Goal: Transaction & Acquisition: Obtain resource

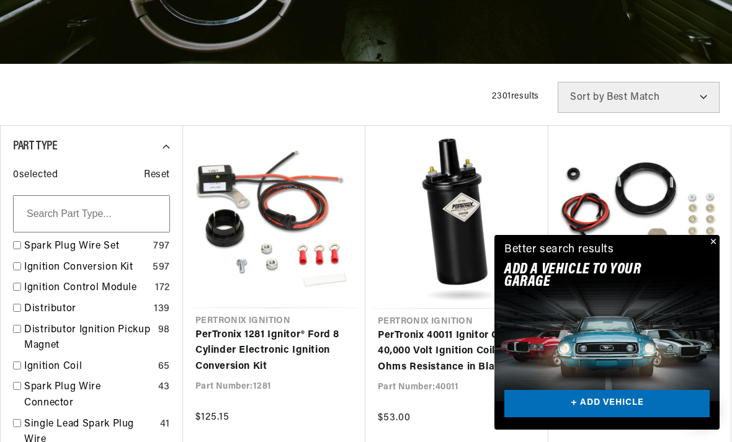
scroll to position [0, 463]
click at [648, 418] on link "+ ADD VEHICLE" at bounding box center [606, 404] width 205 height 28
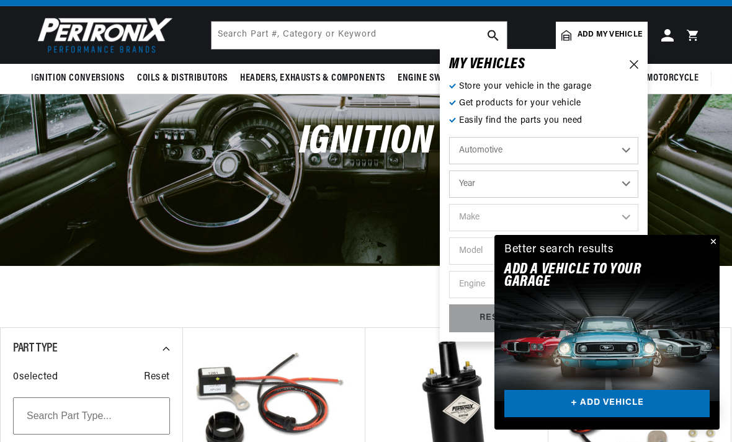
scroll to position [0, 0]
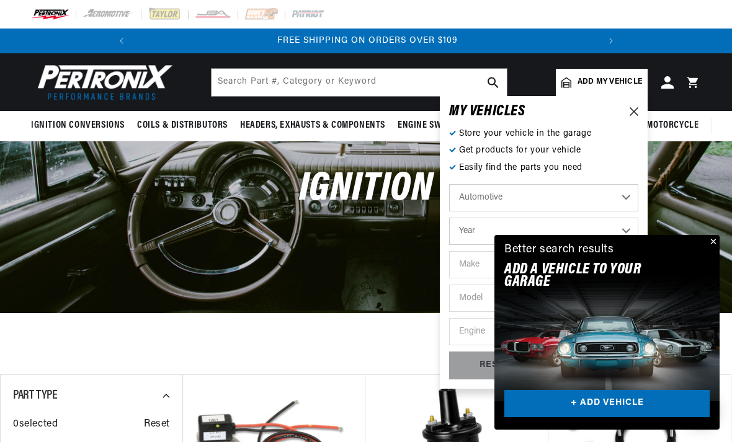
click at [705, 250] on button "Close" at bounding box center [712, 242] width 15 height 15
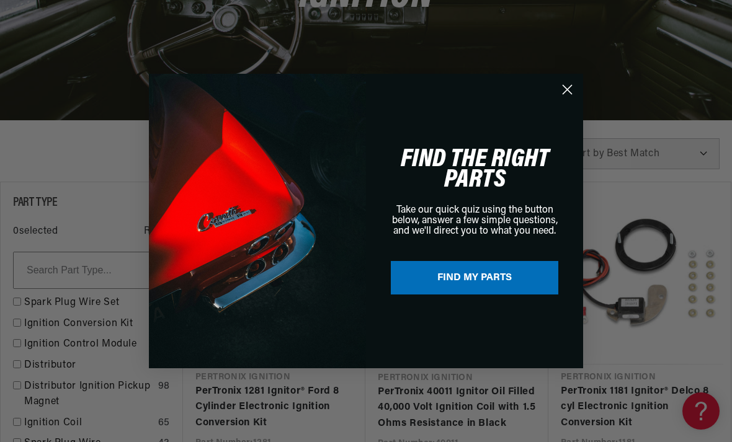
click at [568, 94] on icon "Close dialog" at bounding box center [567, 90] width 9 height 9
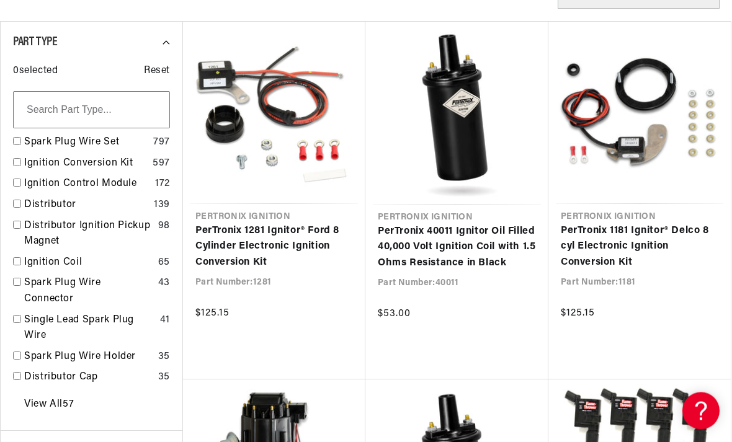
scroll to position [354, 0]
click at [40, 207] on link "Distributor" at bounding box center [86, 205] width 125 height 16
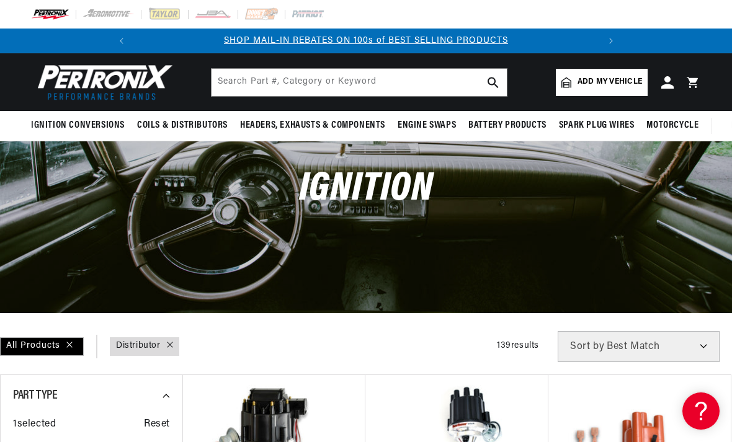
click at [601, 84] on span "Add my vehicle" at bounding box center [609, 82] width 65 height 12
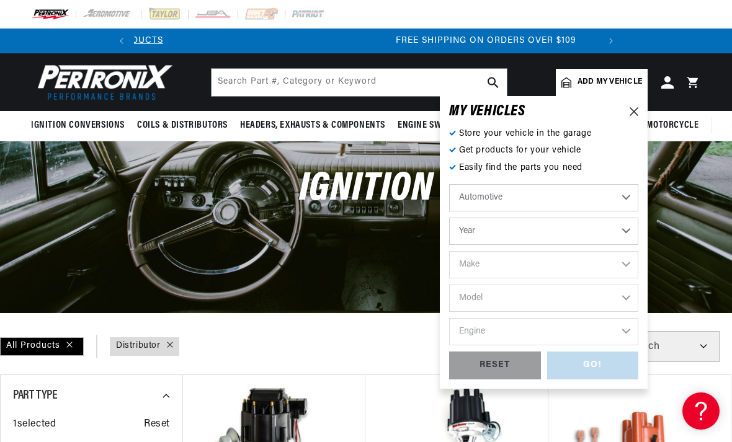
scroll to position [0, 463]
click at [571, 231] on select "Year 2022 2021 2020 2019 2018 2017 2016 2015 2014 2013 2012 2011 2010 2009 2008…" at bounding box center [543, 231] width 189 height 27
select select "1972"
click at [584, 267] on select "Make Alfa Romeo American Motors Aston Martin Audi Austin BMW Buick Cadillac Che…" at bounding box center [543, 264] width 189 height 27
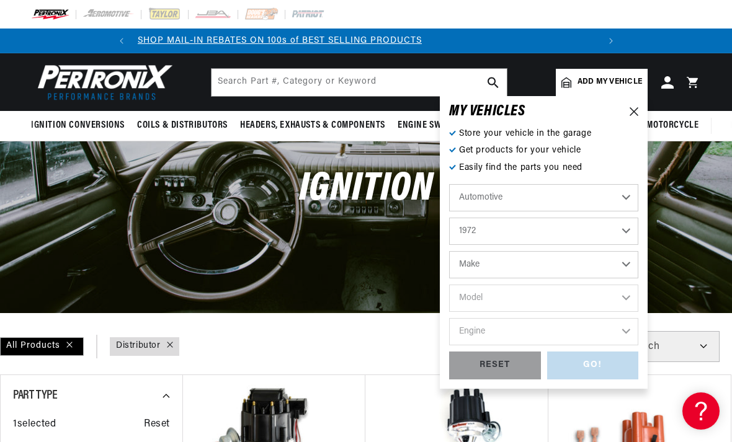
scroll to position [0, 0]
select select "Pontiac"
click at [515, 298] on select "Model Bonneville Catalina Firebird Grand Prix Grand Safari Grandville GTO Laure…" at bounding box center [543, 298] width 189 height 27
select select "GTO"
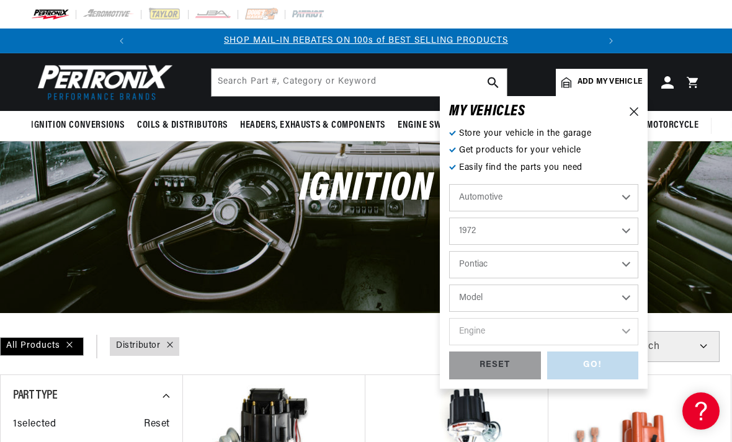
select select "GTO"
click at [554, 336] on select "Engine 400cid / 6.6L 455cid / 7.5L" at bounding box center [543, 331] width 189 height 27
select select "400cid-6.6L"
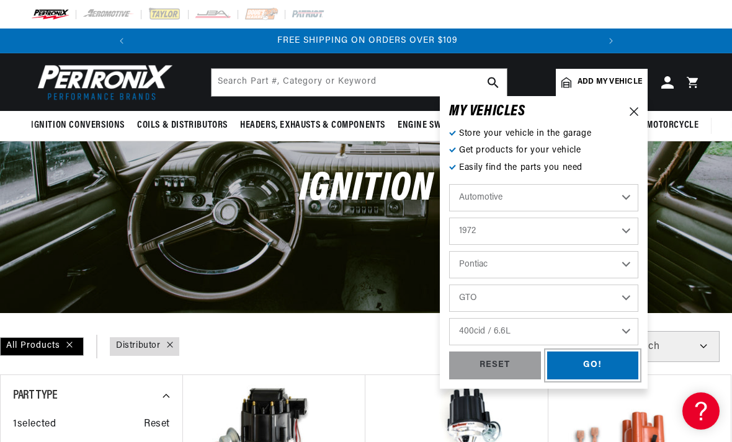
click at [605, 370] on div "GO!" at bounding box center [593, 366] width 92 height 28
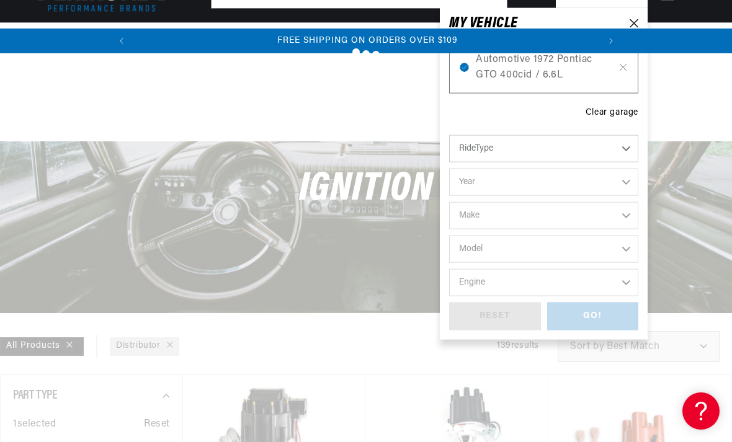
scroll to position [393, 0]
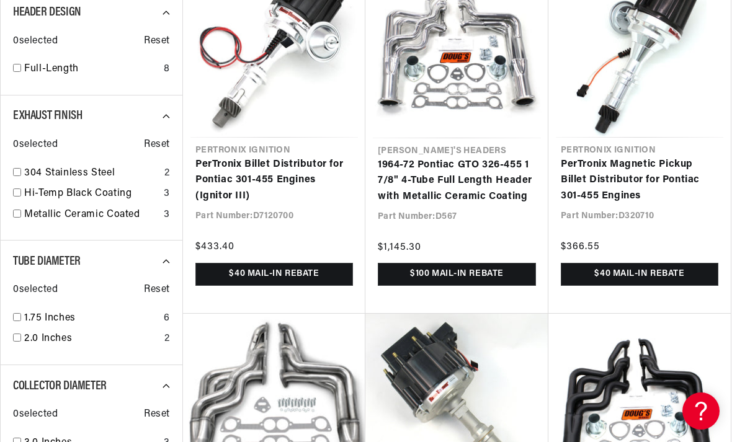
click at [255, 186] on link "PerTronix Billet Distributor for Pontiac 301-455 Engines (Ignitor III)" at bounding box center [274, 181] width 158 height 48
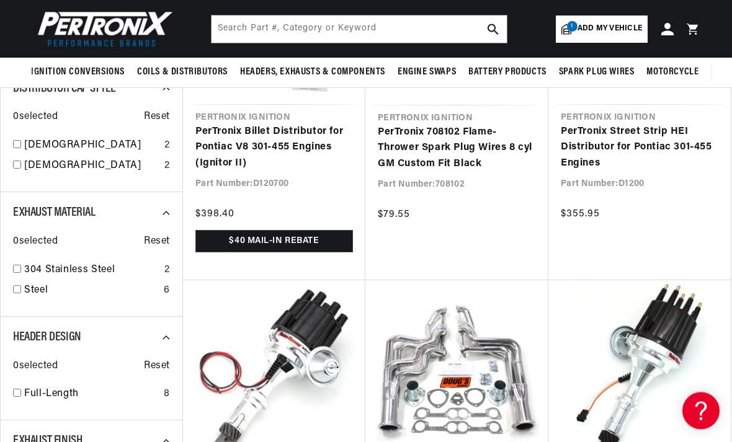
scroll to position [0, 463]
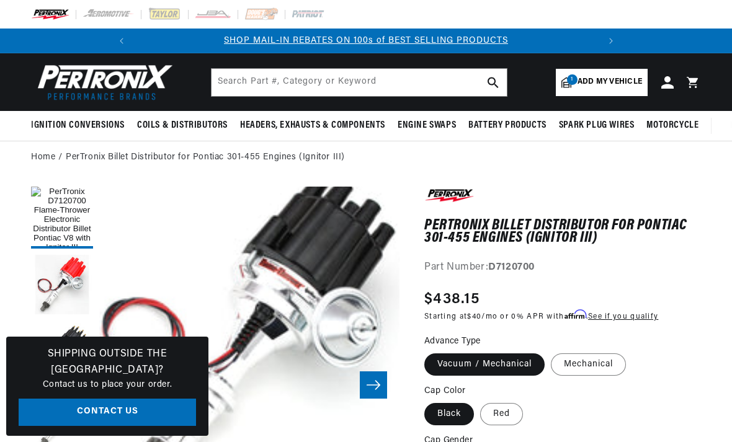
click at [375, 379] on icon "Slide right" at bounding box center [373, 385] width 15 height 12
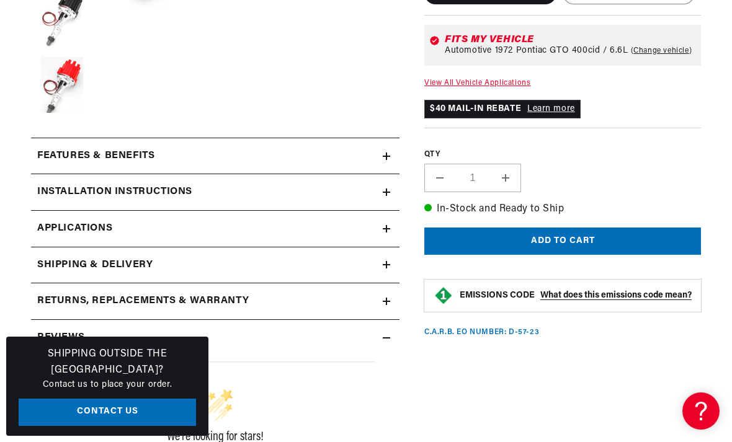
click at [398, 159] on summary "Features & Benefits" at bounding box center [215, 156] width 368 height 36
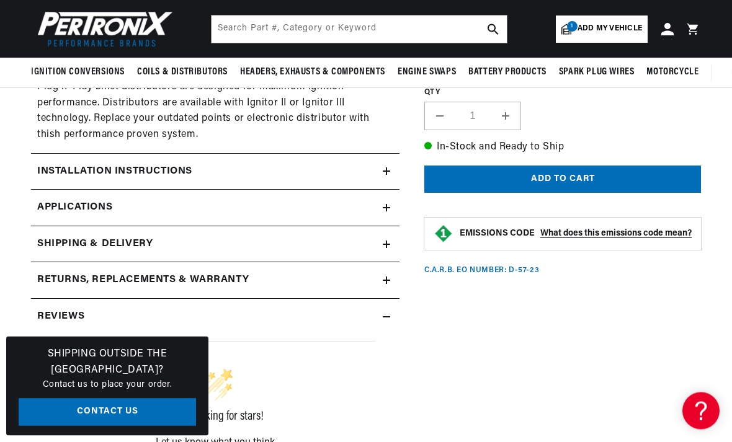
scroll to position [956, 0]
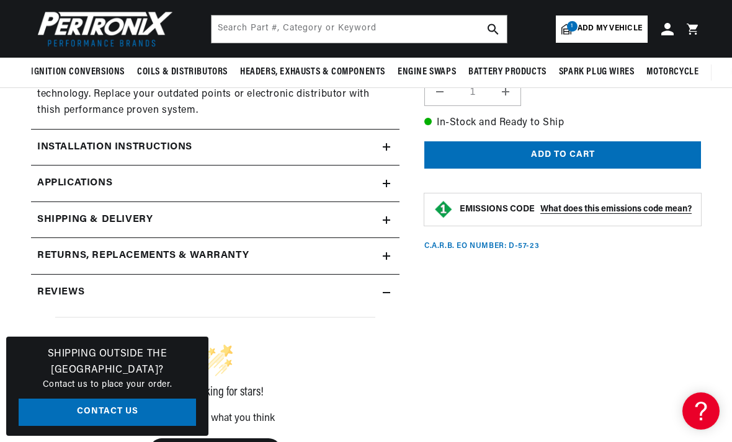
click at [41, 140] on h2 "Installation instructions" at bounding box center [114, 148] width 155 height 16
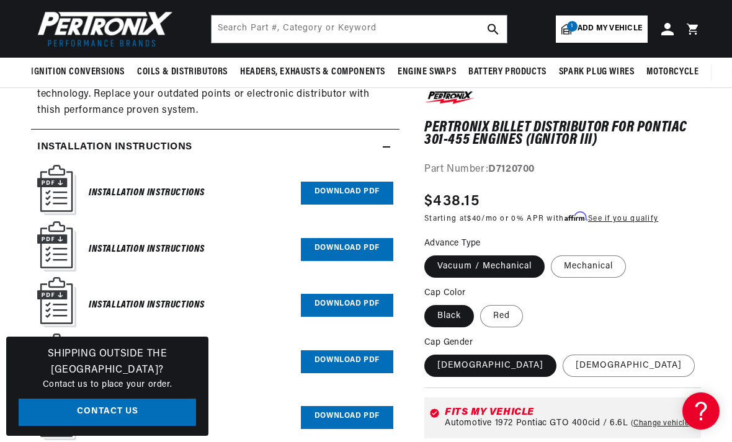
click at [53, 140] on h2 "Installation instructions" at bounding box center [114, 148] width 155 height 16
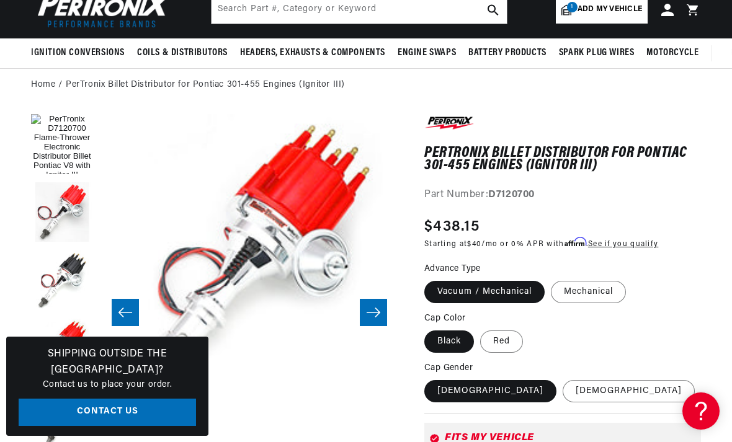
scroll to position [0, 0]
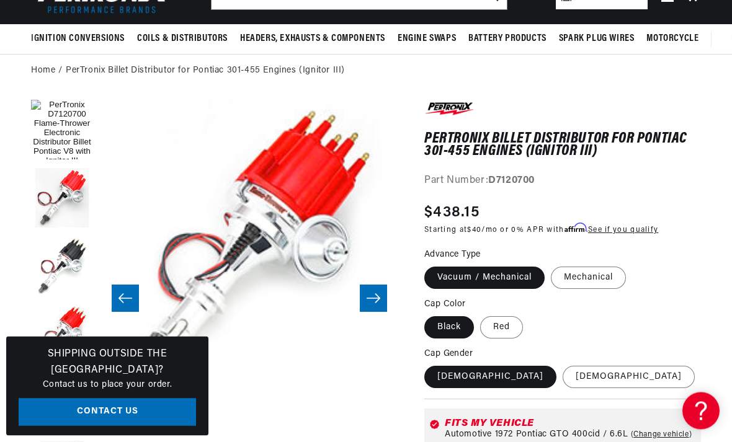
click at [365, 290] on button "Slide right" at bounding box center [373, 298] width 27 height 27
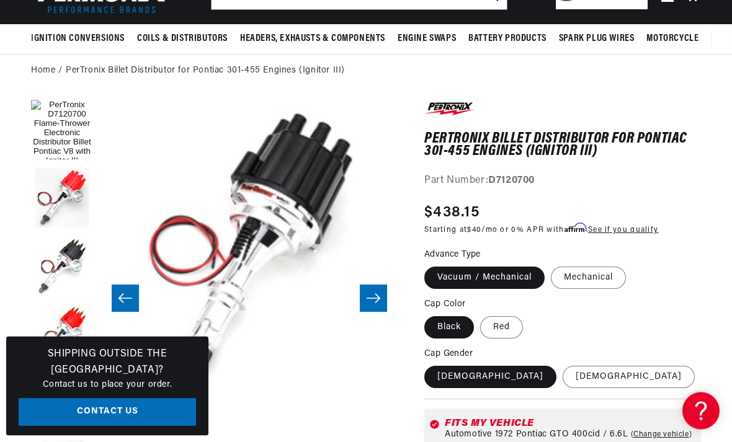
click at [366, 296] on icon "Slide right" at bounding box center [373, 299] width 15 height 12
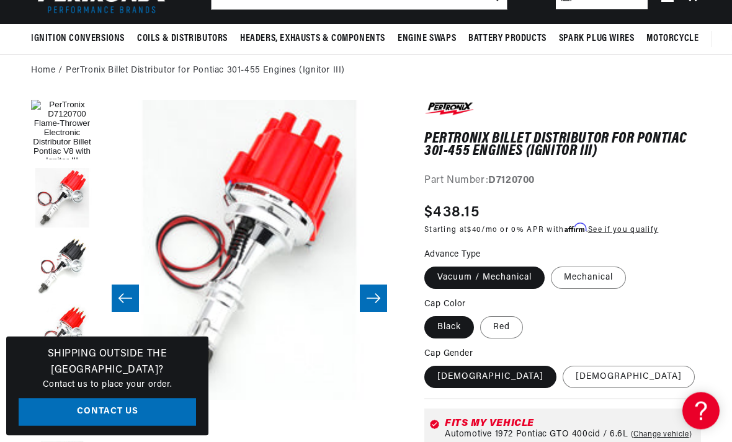
click at [364, 293] on button "Slide right" at bounding box center [373, 298] width 27 height 27
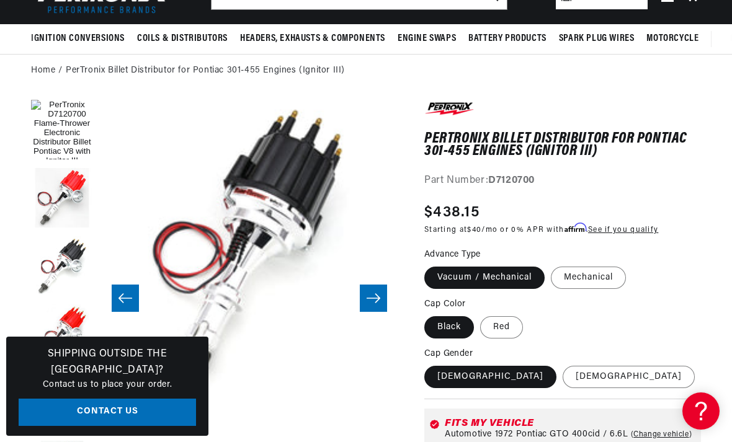
click at [369, 295] on icon "Slide right" at bounding box center [373, 298] width 15 height 12
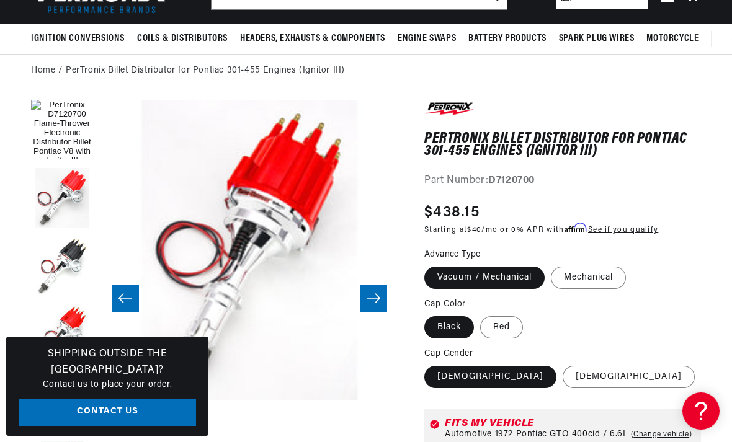
click at [376, 294] on icon "Slide right" at bounding box center [374, 297] width 14 height 9
click at [376, 295] on icon "Slide right" at bounding box center [373, 298] width 15 height 12
click at [378, 295] on icon "Slide right" at bounding box center [373, 298] width 15 height 12
click at [373, 299] on icon "Slide right" at bounding box center [373, 298] width 15 height 12
click at [373, 296] on icon "Slide right" at bounding box center [373, 298] width 15 height 12
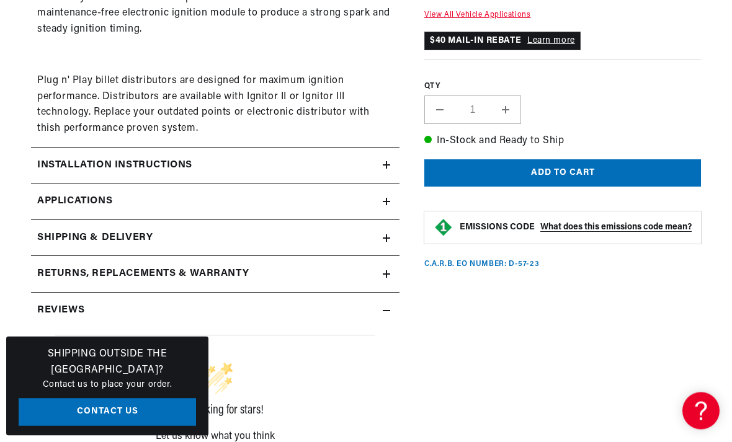
click at [393, 155] on summary "Installation instructions" at bounding box center [215, 166] width 368 height 36
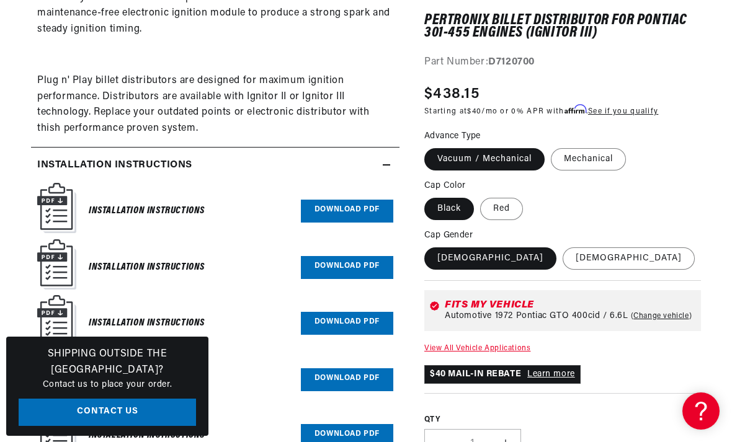
click at [360, 206] on link "Download PDF" at bounding box center [347, 211] width 92 height 23
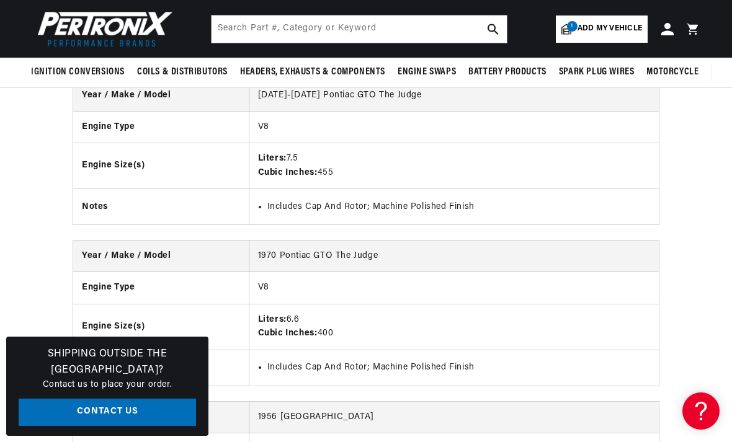
scroll to position [2645, 0]
